Goal: Task Accomplishment & Management: Use online tool/utility

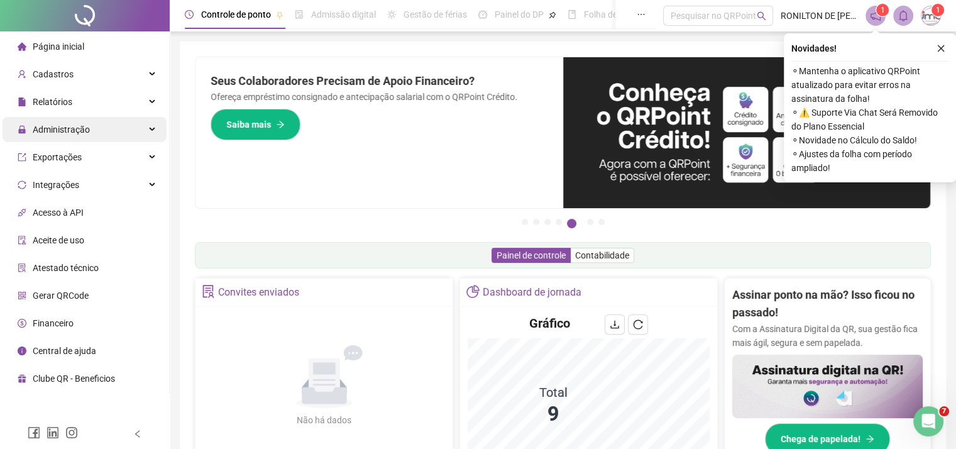
click at [58, 128] on span "Administração" at bounding box center [61, 129] width 57 height 10
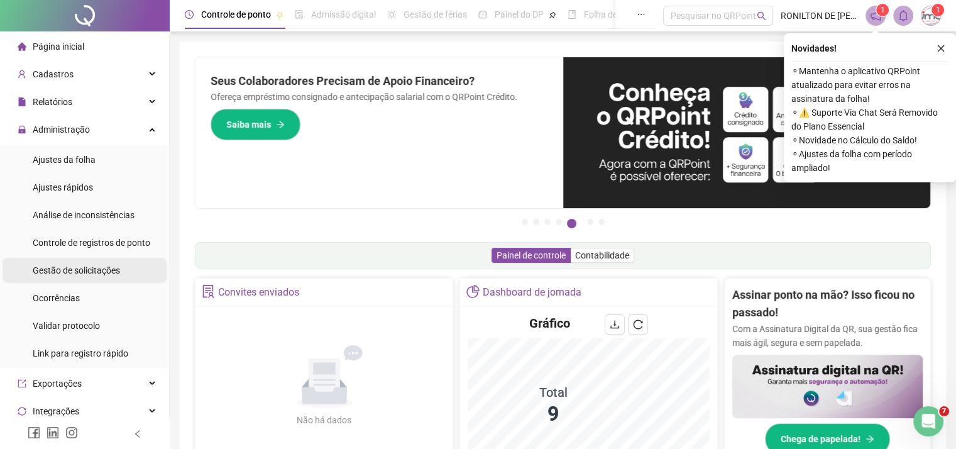
click at [68, 273] on span "Gestão de solicitações" at bounding box center [76, 270] width 87 height 10
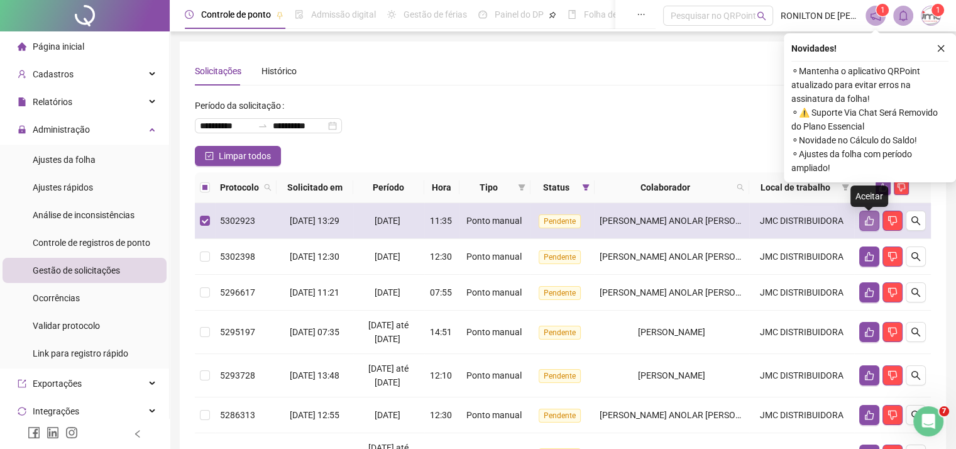
click at [864, 222] on icon "like" at bounding box center [869, 221] width 10 height 10
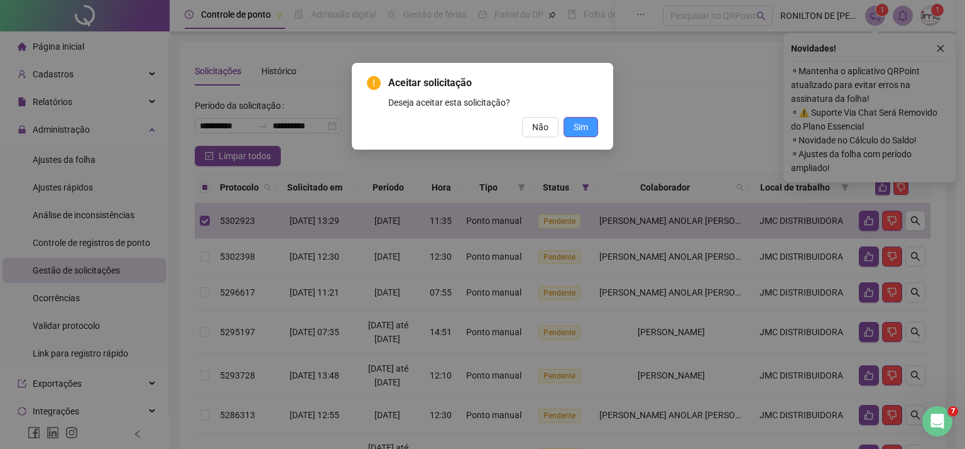
click at [576, 125] on span "Sim" at bounding box center [581, 127] width 14 height 14
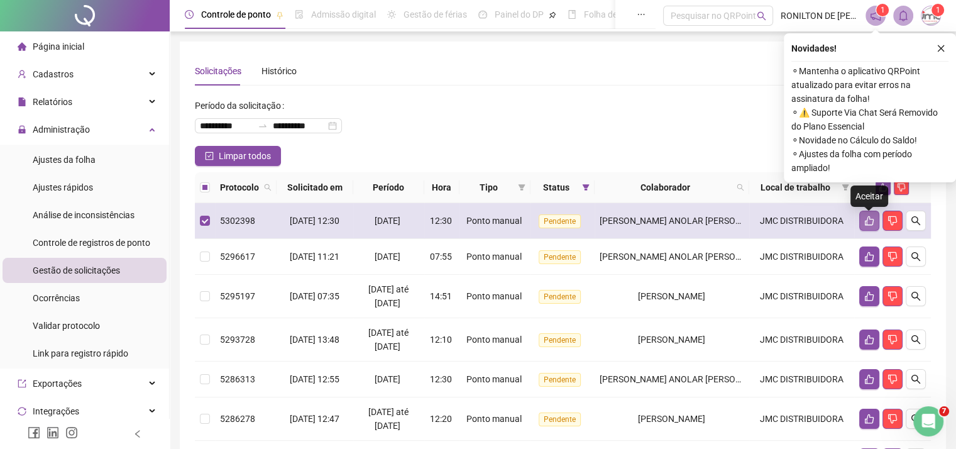
click at [865, 221] on icon "like" at bounding box center [869, 221] width 10 height 10
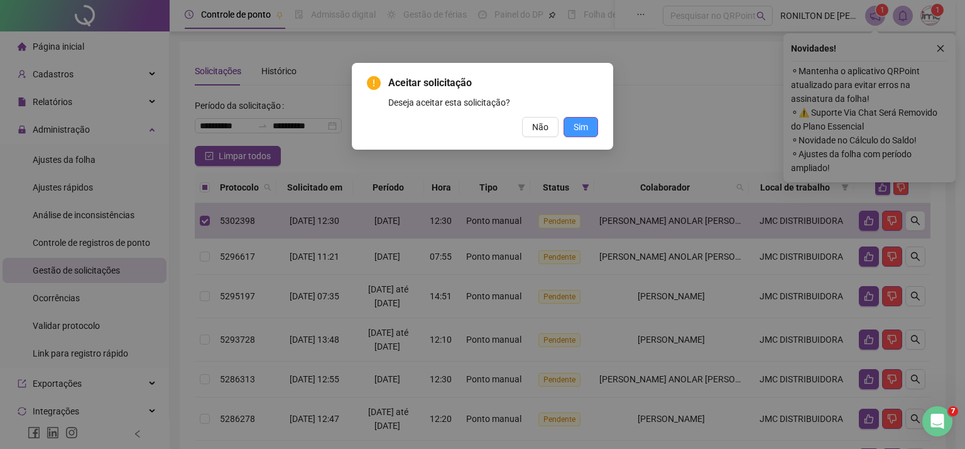
click at [578, 130] on span "Sim" at bounding box center [581, 127] width 14 height 14
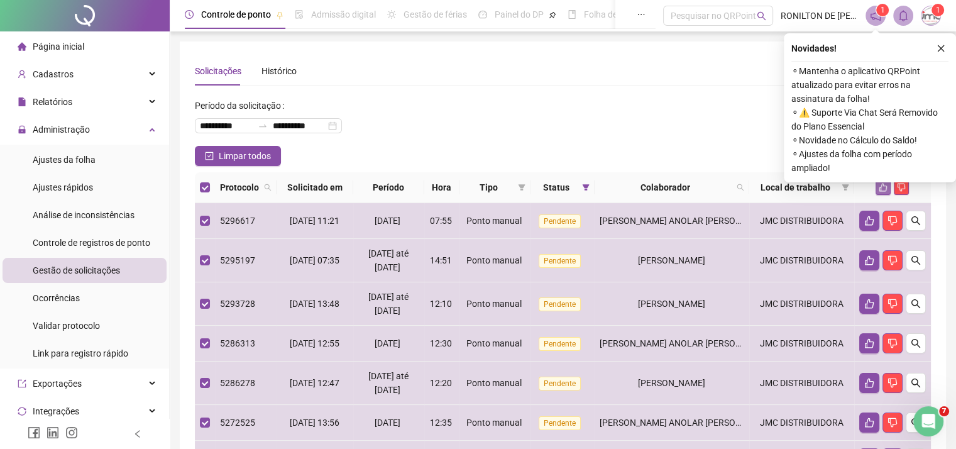
click at [881, 184] on icon "like" at bounding box center [882, 187] width 9 height 9
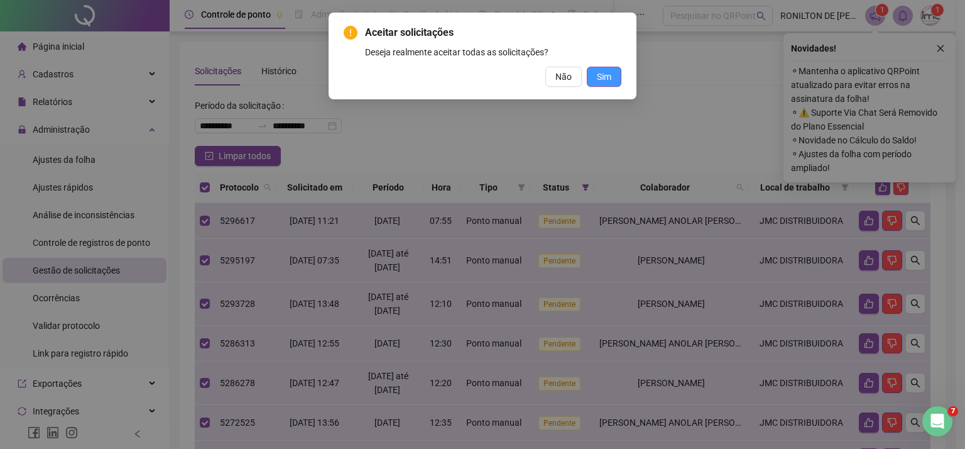
click at [602, 76] on span "Sim" at bounding box center [604, 77] width 14 height 14
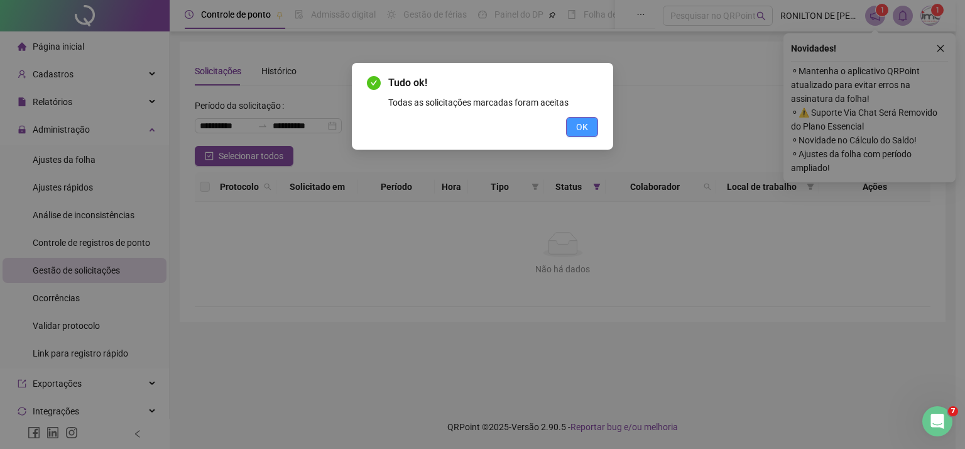
click at [584, 129] on span "OK" at bounding box center [582, 127] width 12 height 14
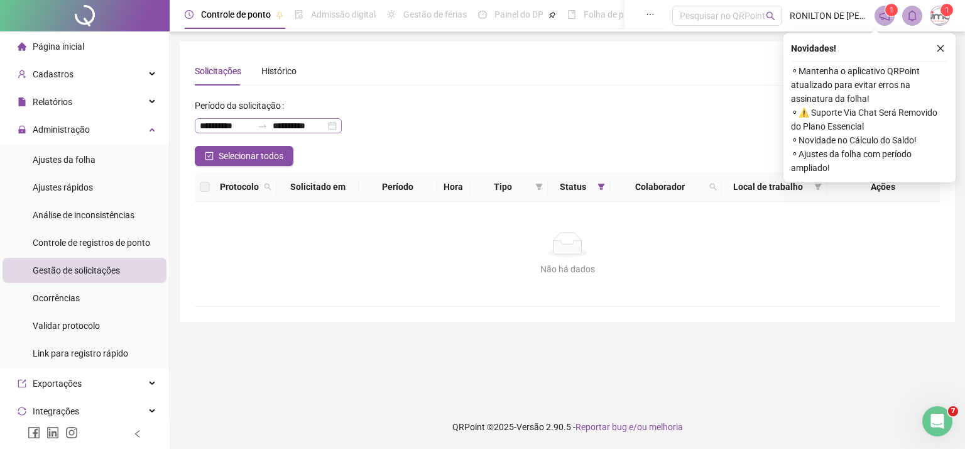
click at [268, 128] on icon "swap-right" at bounding box center [263, 126] width 10 height 10
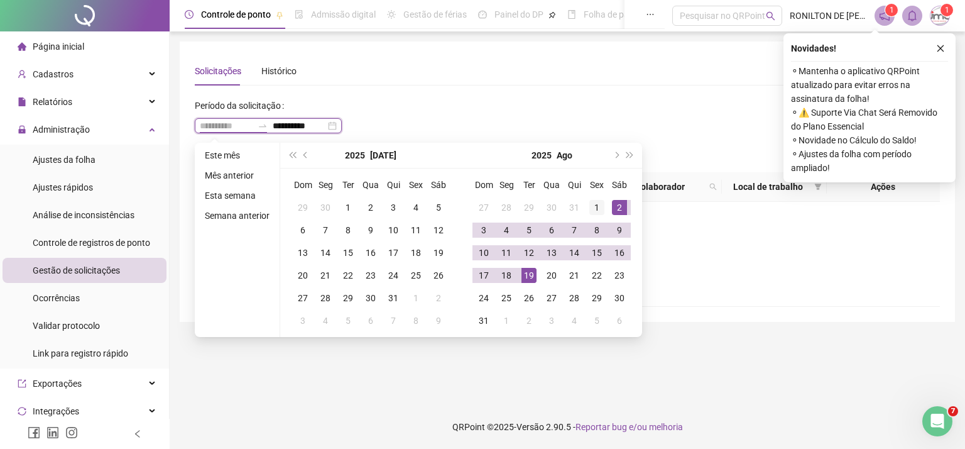
type input "**********"
click at [592, 207] on div "1" at bounding box center [596, 207] width 15 height 15
type input "**********"
click at [528, 272] on div "19" at bounding box center [529, 275] width 15 height 15
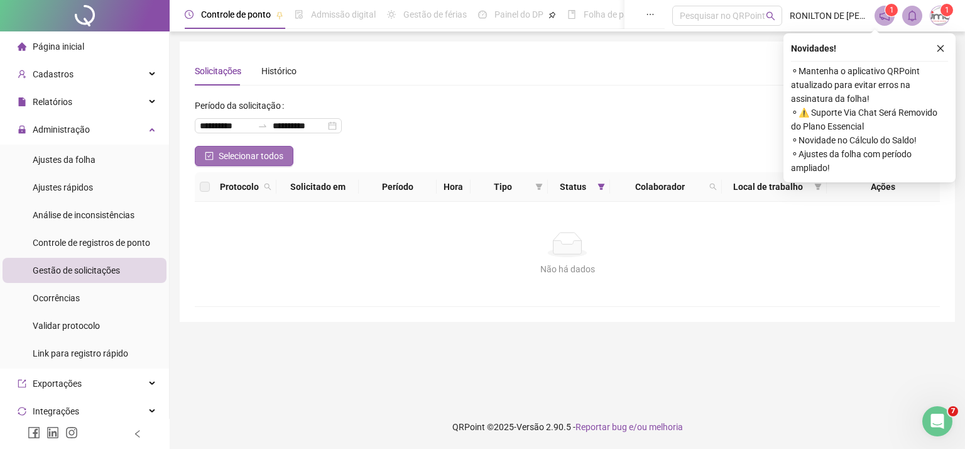
click at [266, 160] on span "Selecionar todos" at bounding box center [251, 156] width 65 height 14
click at [943, 50] on icon "close" at bounding box center [940, 48] width 9 height 9
